Goal: Transaction & Acquisition: Purchase product/service

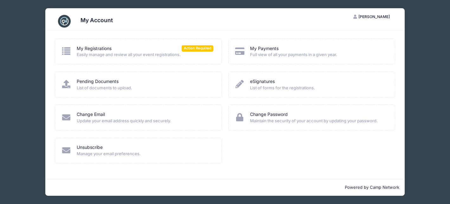
click at [152, 51] on div "My Registrations Action Required" at bounding box center [145, 48] width 136 height 7
click at [106, 49] on link "My Registrations" at bounding box center [94, 48] width 35 height 7
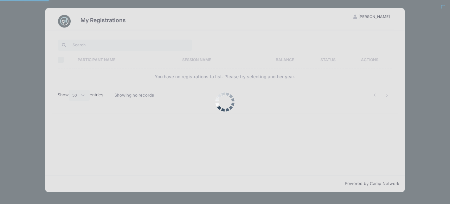
select select "50"
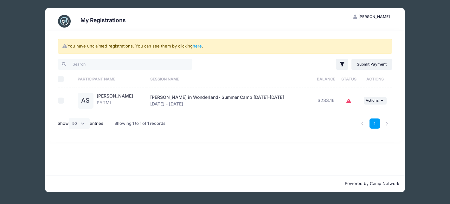
click at [193, 97] on span "[PERSON_NAME] in Wonderland- Summer Camp [DATE]-[DATE]" at bounding box center [217, 96] width 134 height 5
click at [365, 99] on span "Actions" at bounding box center [371, 100] width 13 height 4
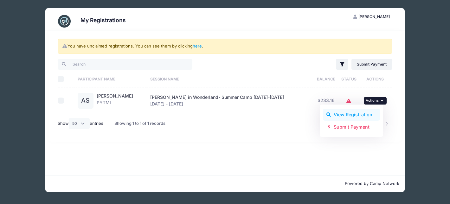
click at [334, 117] on link "View Registration" at bounding box center [351, 115] width 57 height 12
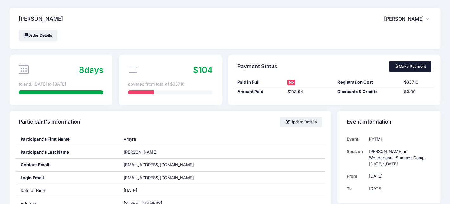
click at [411, 67] on link "Make Payment" at bounding box center [410, 66] width 42 height 11
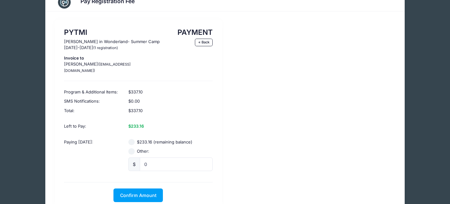
scroll to position [18, 0]
click at [130, 140] on input "$233.16 (remaining balance)" at bounding box center [131, 143] width 6 height 6
radio input "true"
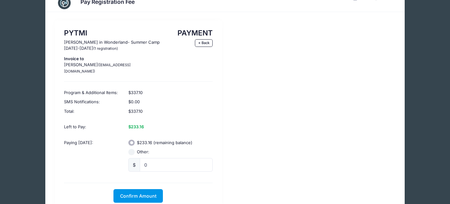
click at [132, 189] on button "Confirm Amount" at bounding box center [137, 196] width 49 height 14
click at [131, 190] on button "Pay with Card" at bounding box center [137, 196] width 43 height 14
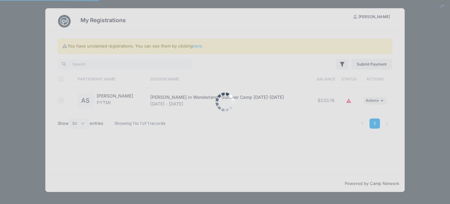
select select "50"
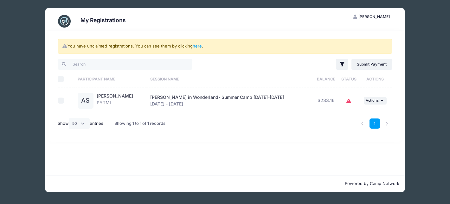
click at [427, 32] on div "My Registrations AS [PERSON_NAME] My Account Logout You have unclaimed registra…" at bounding box center [224, 100] width 431 height 200
